Goal: Task Accomplishment & Management: Complete application form

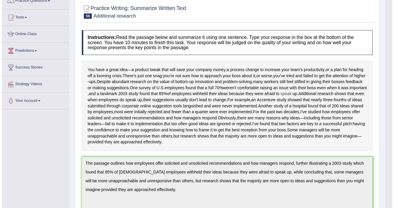
scroll to position [53, 0]
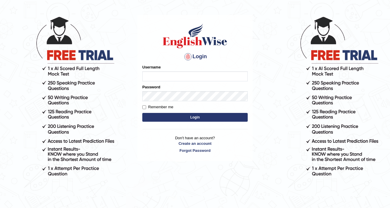
scroll to position [51, 0]
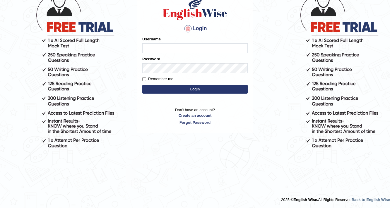
scroll to position [51, 0]
